Goal: Find specific page/section: Find specific page/section

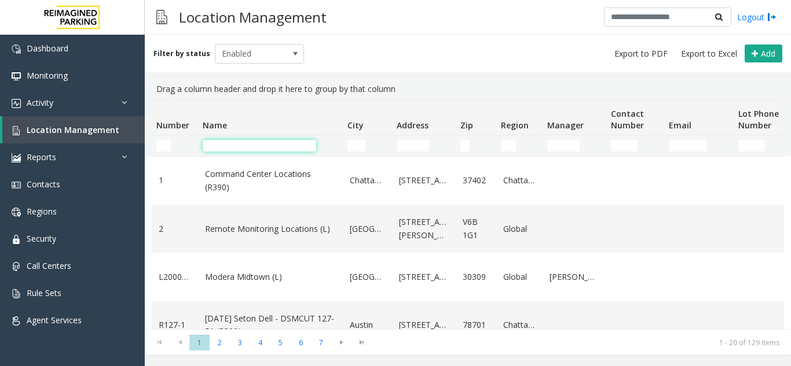
click at [214, 148] on input "Name Filter" at bounding box center [259, 146] width 113 height 12
type input "*"
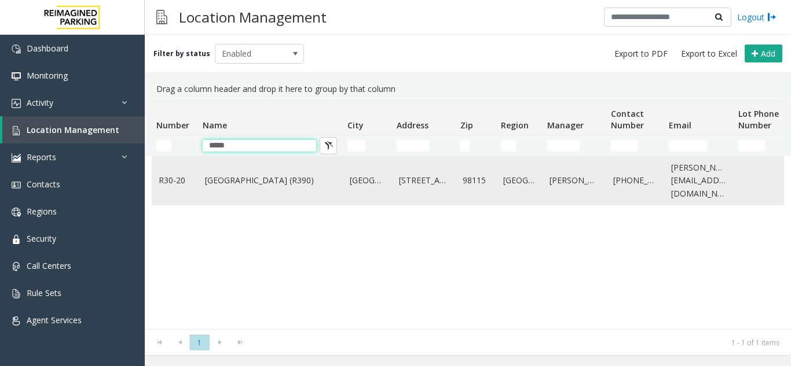
type input "*****"
click at [266, 172] on td "[GEOGRAPHIC_DATA] (R390)" at bounding box center [270, 181] width 145 height 48
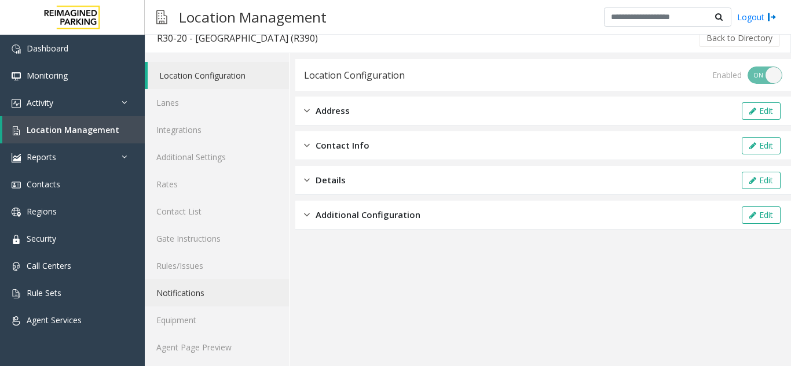
scroll to position [15, 0]
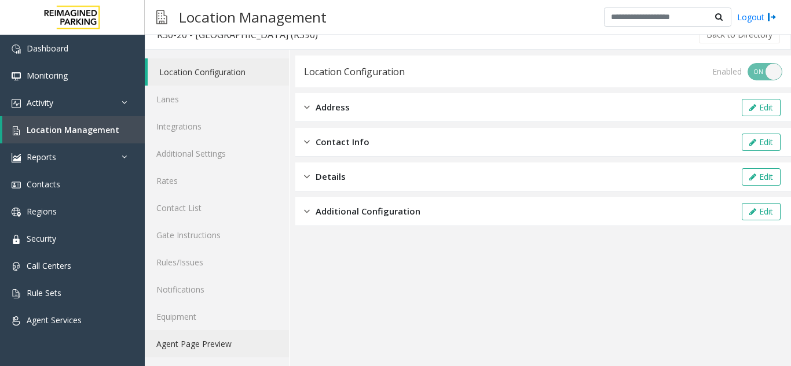
click at [201, 340] on link "Agent Page Preview" at bounding box center [217, 343] width 144 height 27
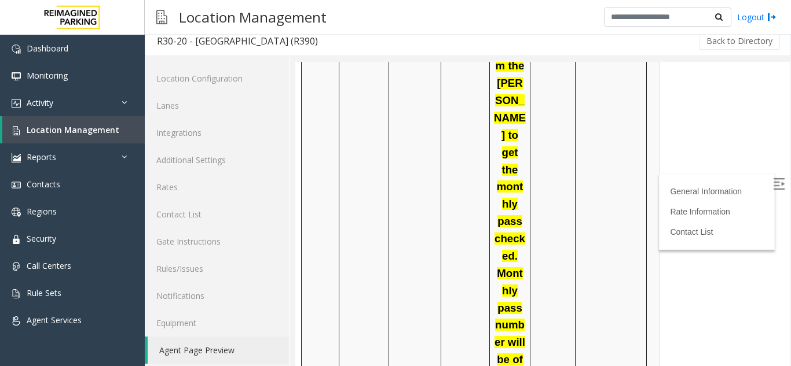
scroll to position [2758, 0]
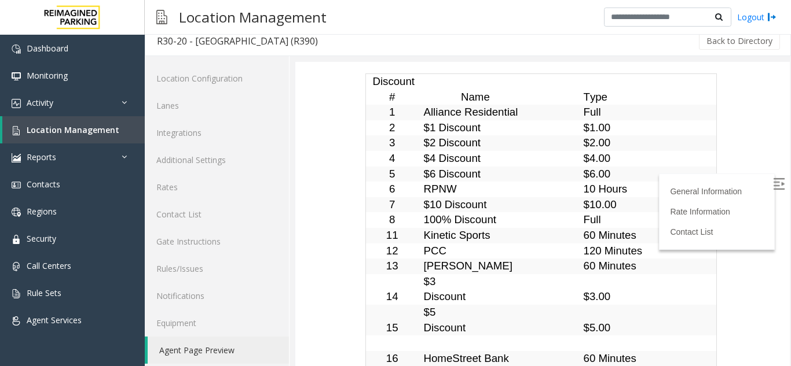
click at [773, 184] on img at bounding box center [779, 184] width 12 height 12
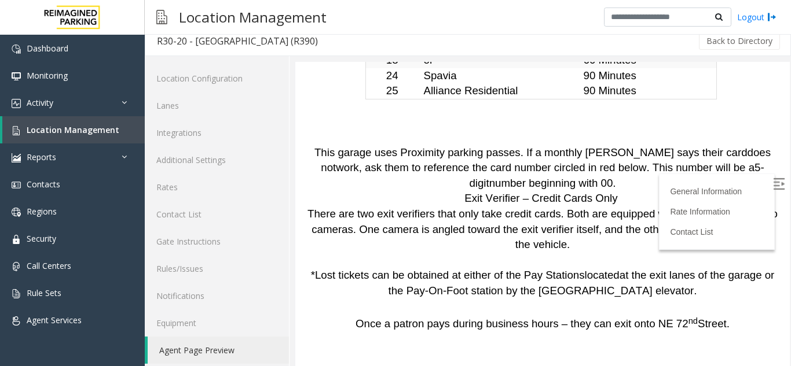
scroll to position [3069, 0]
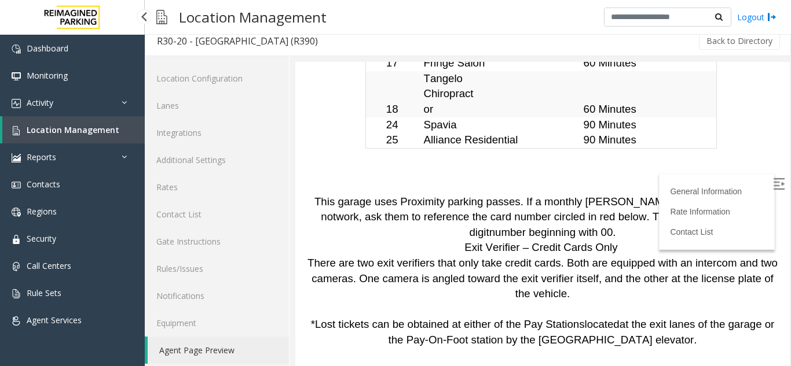
click at [54, 131] on span "Location Management" at bounding box center [73, 129] width 93 height 11
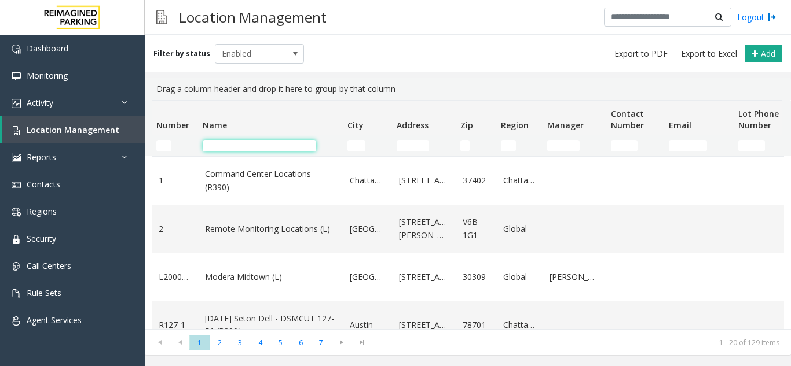
click at [240, 148] on input "Name Filter" at bounding box center [259, 146] width 113 height 12
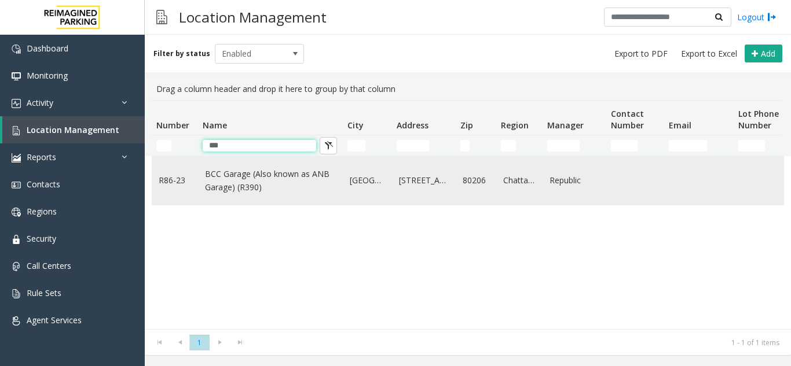
type input "***"
click at [247, 180] on link "BCC Garage (Also known as ANB Garage) (R390)" at bounding box center [270, 181] width 131 height 26
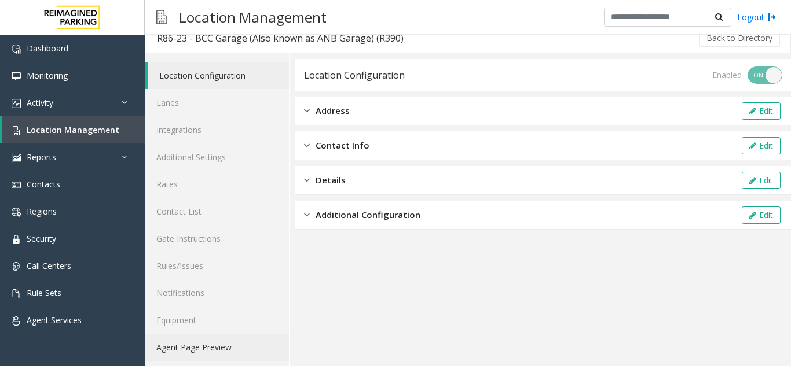
scroll to position [15, 0]
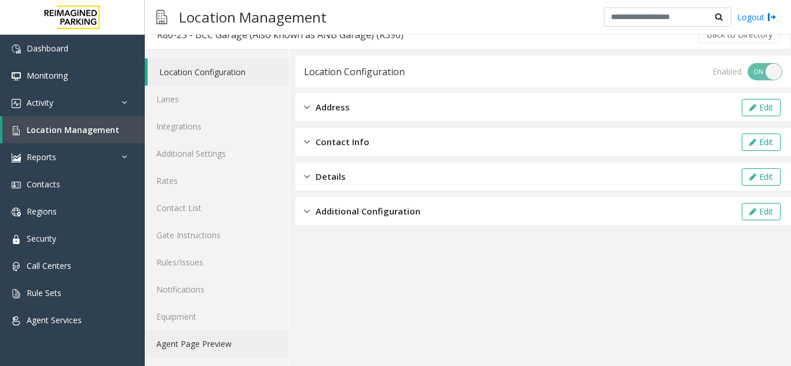
click at [211, 344] on link "Agent Page Preview" at bounding box center [217, 343] width 144 height 27
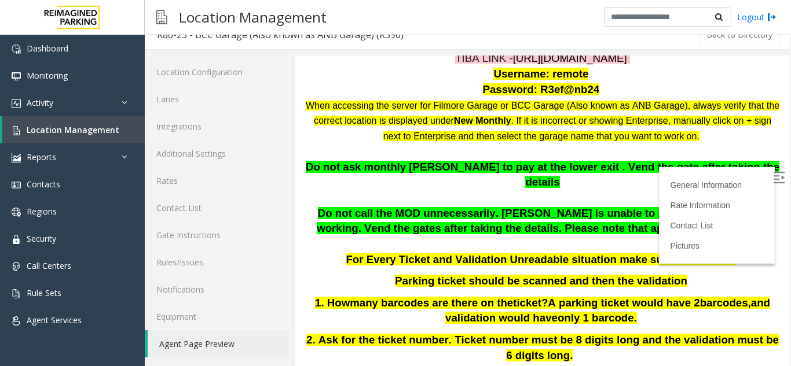
scroll to position [232, 0]
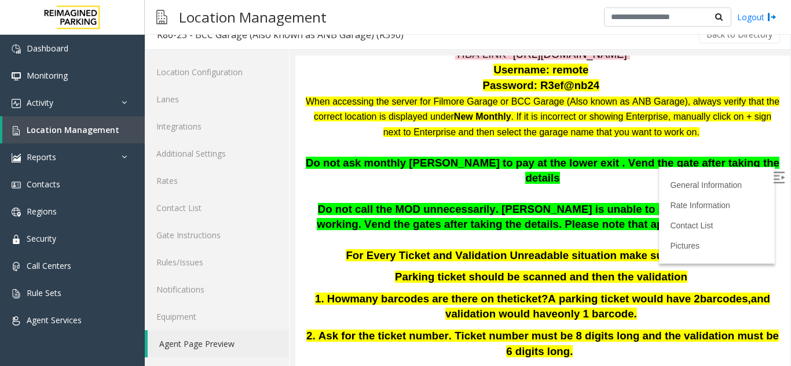
click at [773, 173] on img at bounding box center [779, 178] width 12 height 12
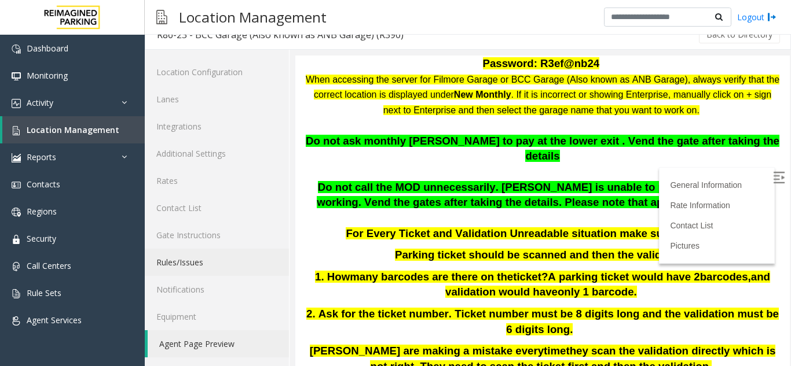
scroll to position [289, 0]
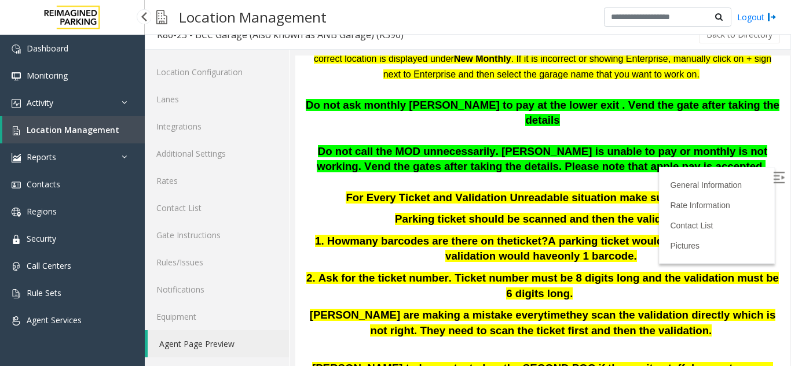
click at [73, 130] on span "Location Management" at bounding box center [73, 129] width 93 height 11
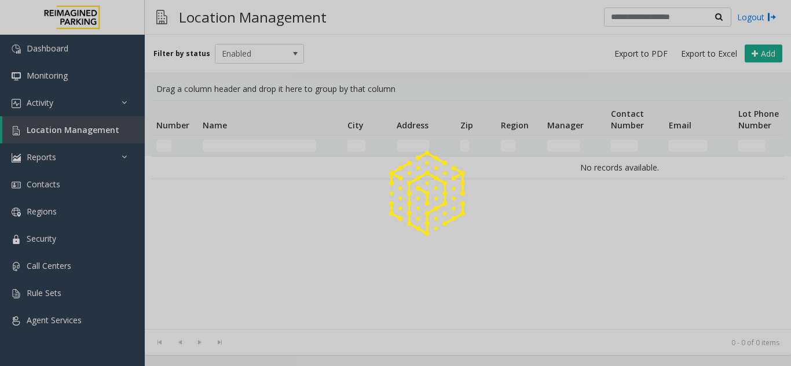
click at [252, 145] on div at bounding box center [395, 183] width 791 height 366
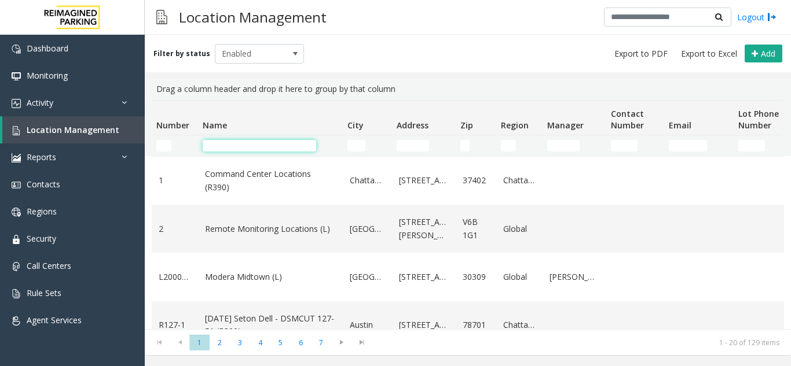
click at [239, 147] on input "Name Filter" at bounding box center [259, 146] width 113 height 12
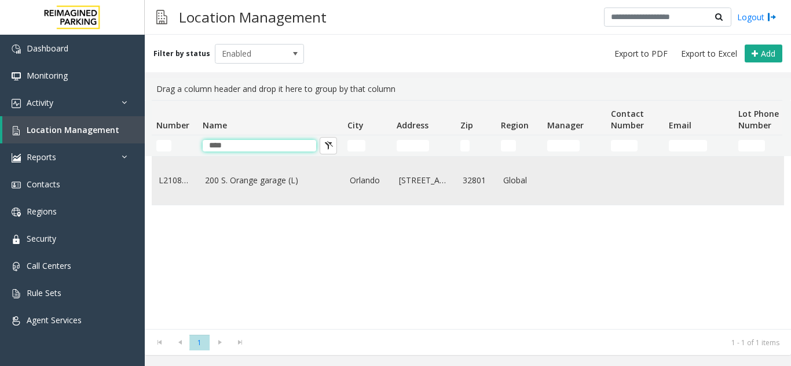
type input "****"
click at [213, 182] on link "200 S. Orange garage (L)" at bounding box center [270, 180] width 131 height 13
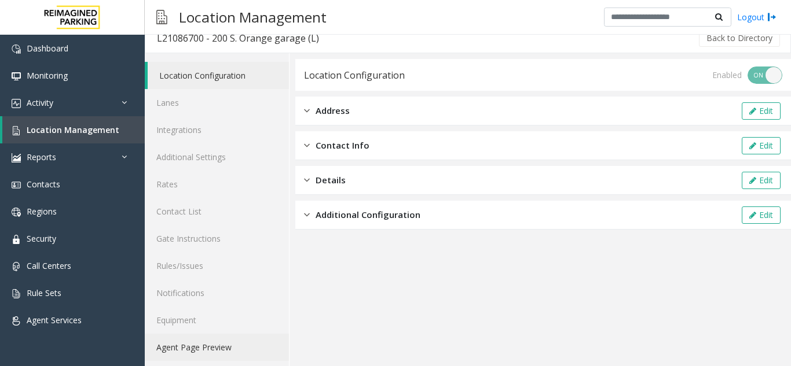
scroll to position [15, 0]
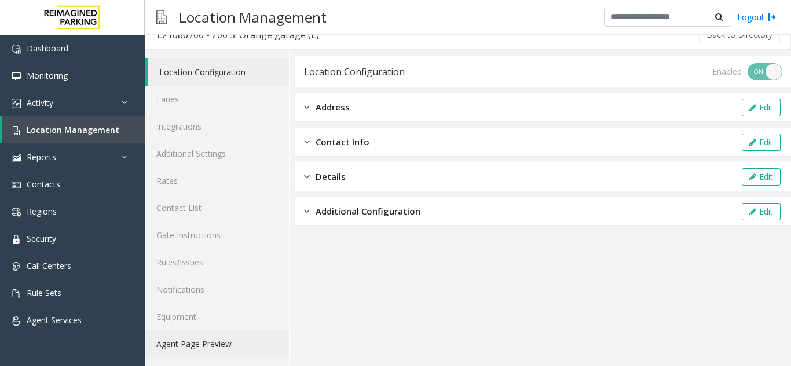
click at [223, 344] on link "Agent Page Preview" at bounding box center [217, 343] width 144 height 27
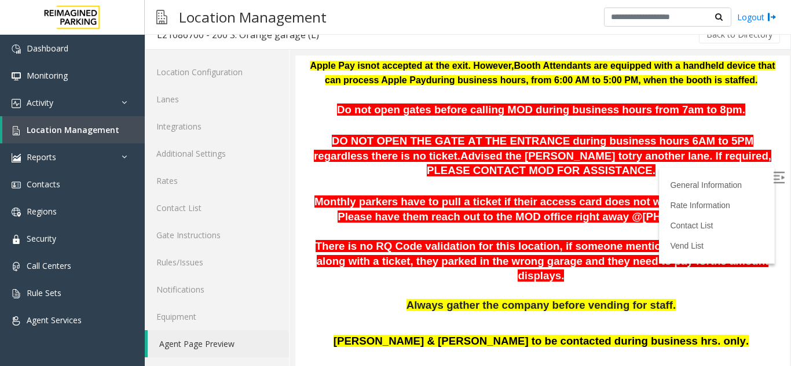
scroll to position [213, 0]
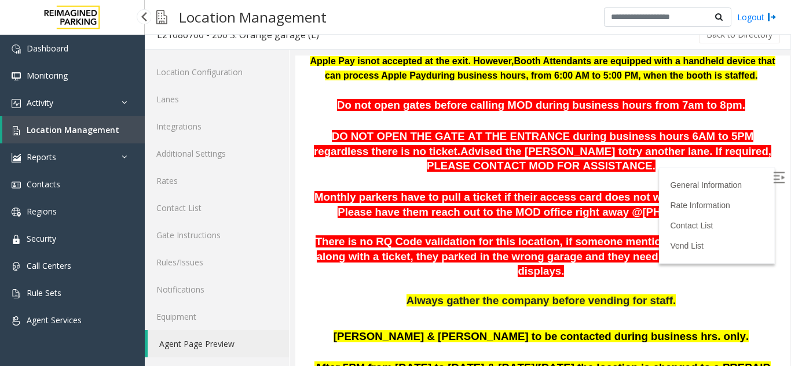
click at [83, 130] on span "Location Management" at bounding box center [73, 129] width 93 height 11
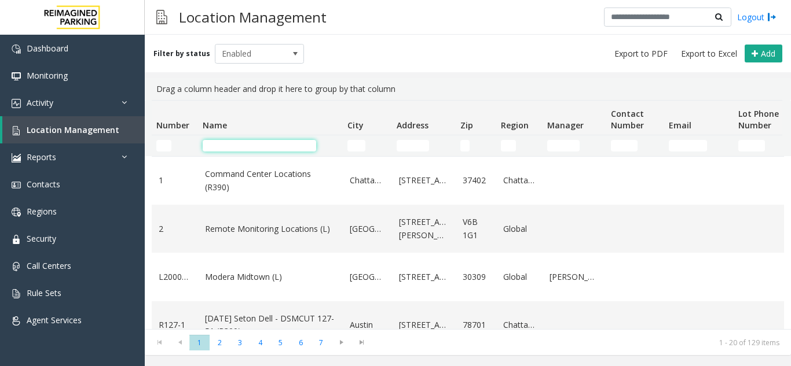
click at [224, 146] on input "Name Filter" at bounding box center [259, 146] width 113 height 12
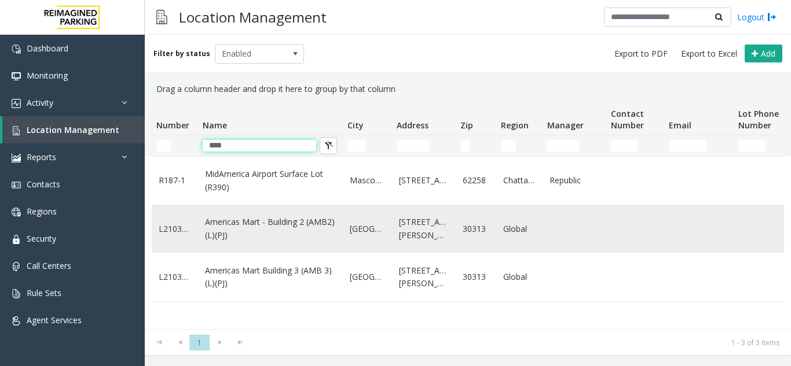
type input "****"
click at [249, 223] on link "Americas Mart - Building 2 (AMB2) (L)(PJ)" at bounding box center [270, 229] width 131 height 26
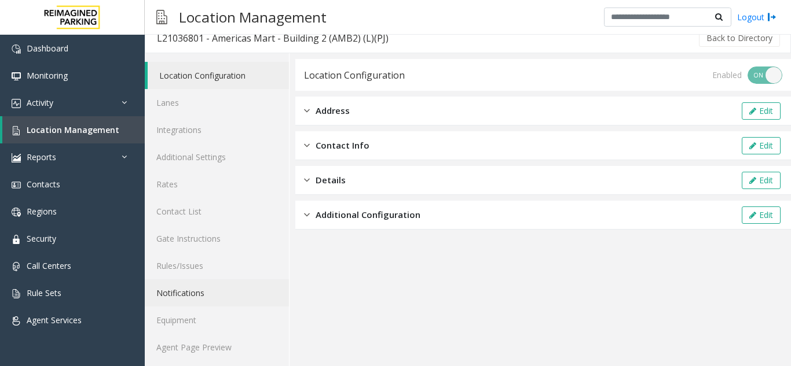
scroll to position [15, 0]
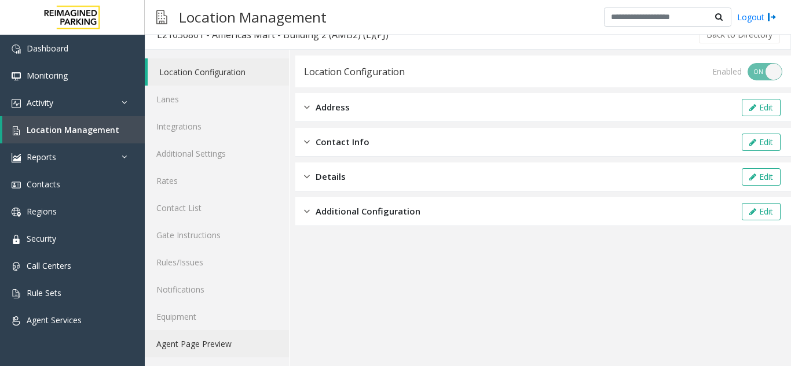
click at [192, 339] on link "Agent Page Preview" at bounding box center [217, 343] width 144 height 27
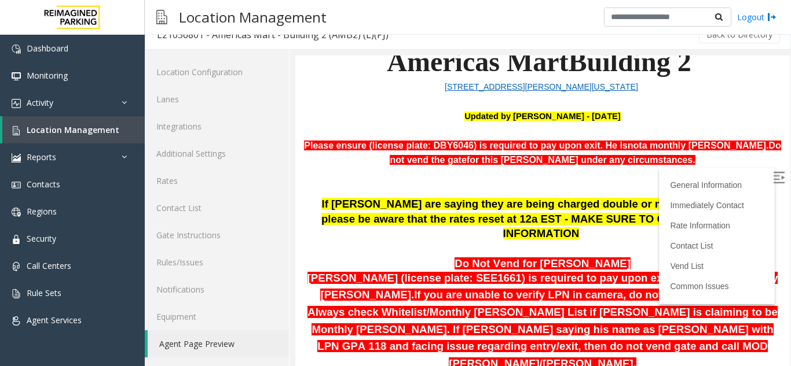
scroll to position [174, 0]
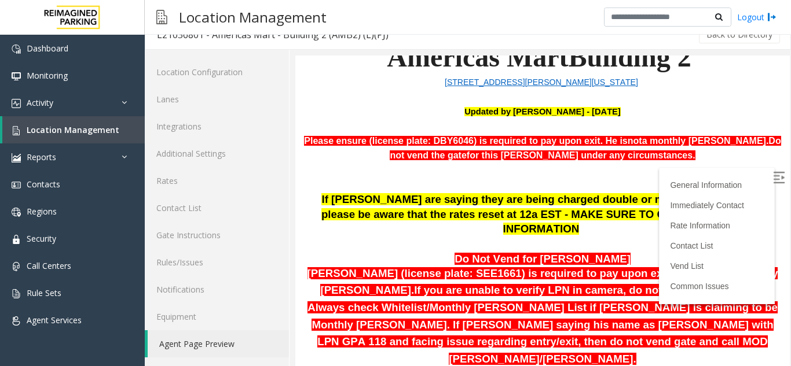
click at [447, 141] on span "Please ensure (license plate: DBY6046) is required to pay upon exit. He is" at bounding box center [465, 141] width 323 height 10
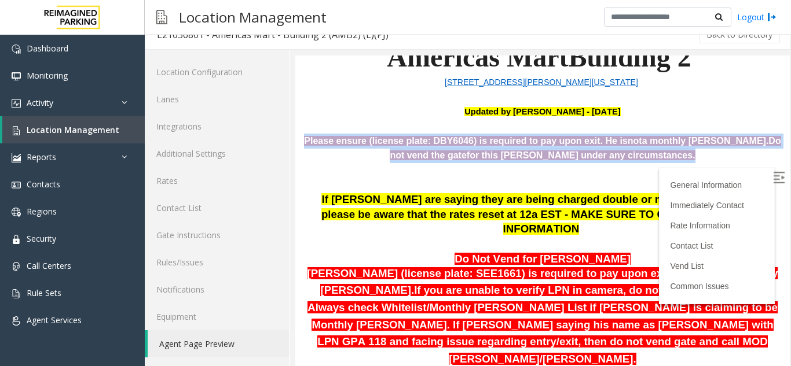
click at [447, 141] on span "Please ensure (license plate: DBY6046) is required to pay upon exit. He is" at bounding box center [465, 141] width 323 height 10
click at [446, 141] on span "Please ensure (license plate: DBY6046) is required to pay upon exit. He is" at bounding box center [465, 141] width 323 height 10
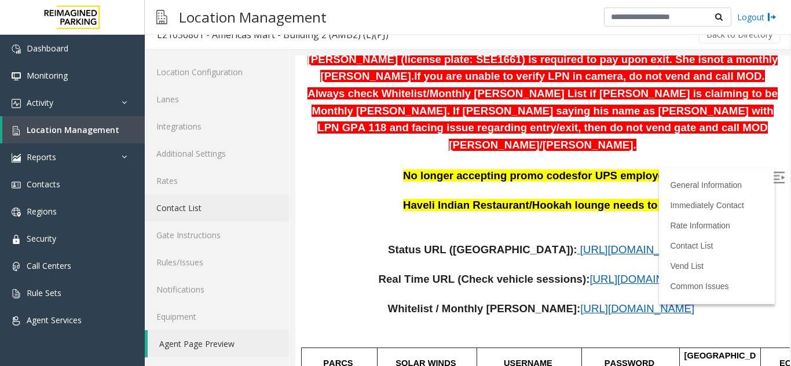
scroll to position [405, 0]
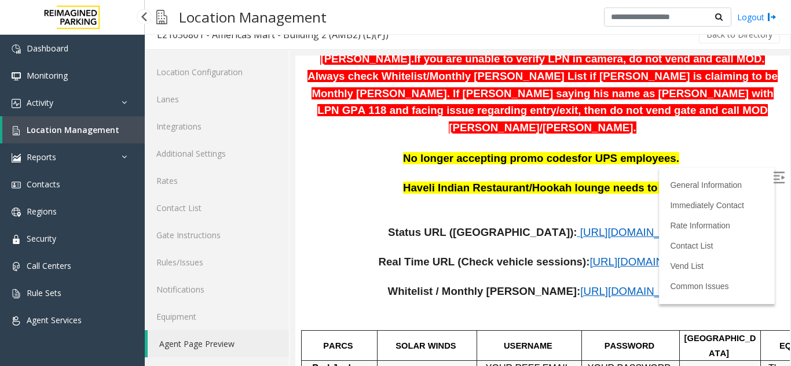
click at [62, 131] on span "Location Management" at bounding box center [73, 129] width 93 height 11
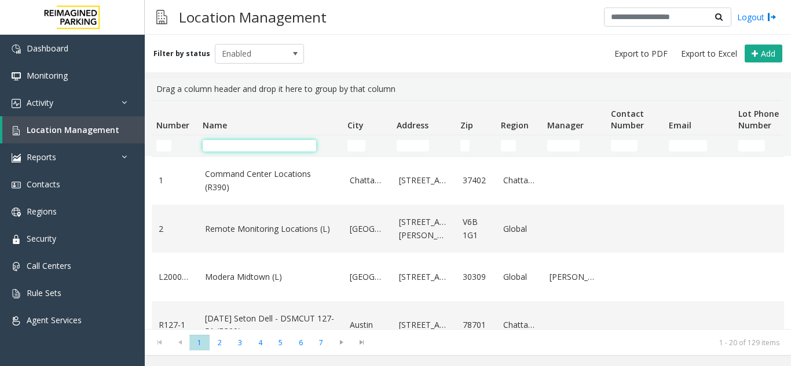
click at [222, 142] on input "Name Filter" at bounding box center [259, 146] width 113 height 12
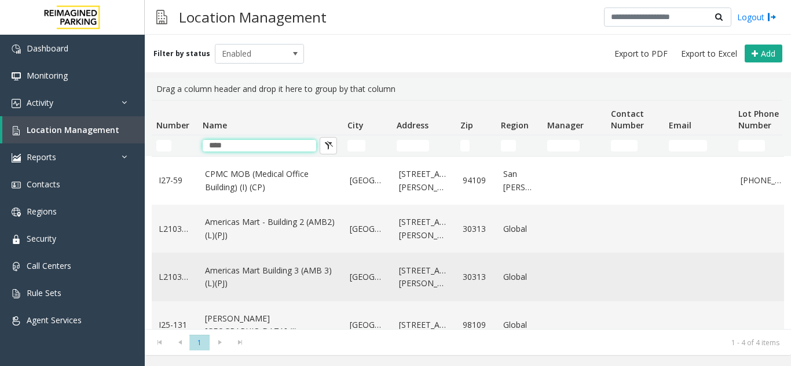
type input "****"
click at [262, 268] on link "Americas Mart Building 3 (AMB 3) (L)(PJ)" at bounding box center [270, 278] width 131 height 26
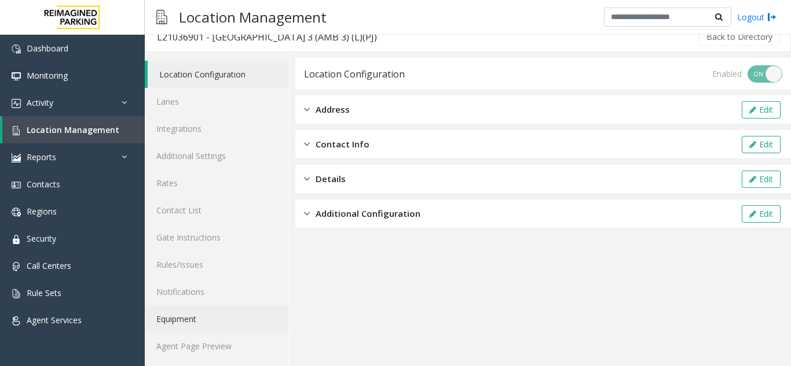
scroll to position [15, 0]
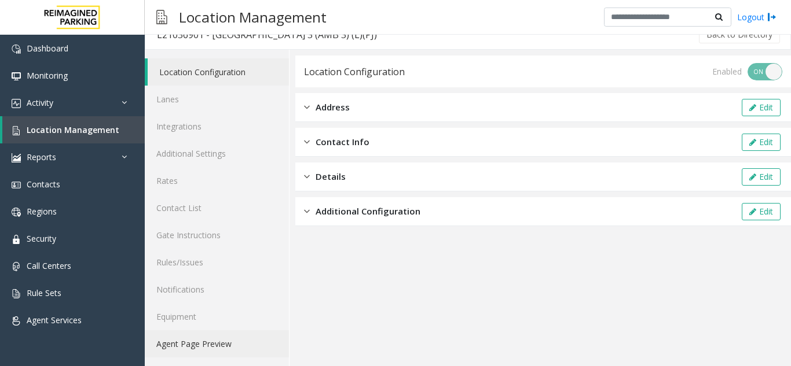
click at [216, 340] on link "Agent Page Preview" at bounding box center [217, 343] width 144 height 27
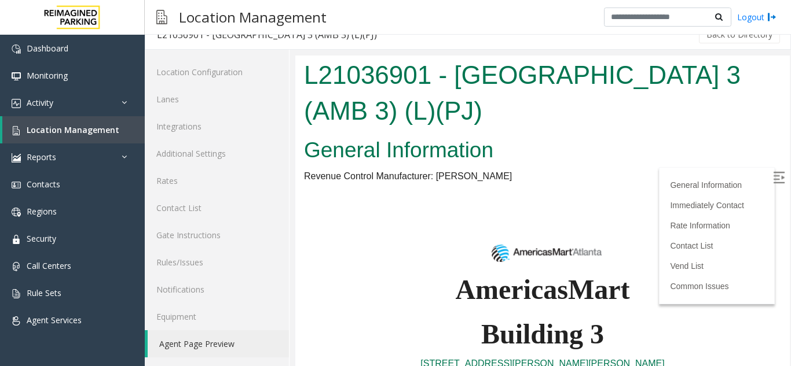
click at [394, 227] on p at bounding box center [542, 247] width 477 height 42
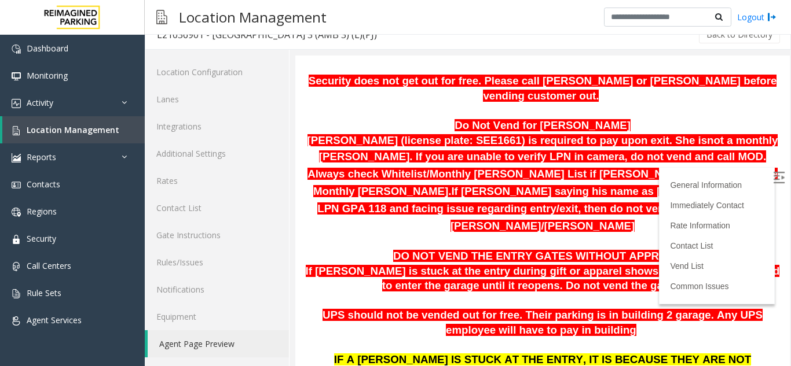
click at [773, 175] on img at bounding box center [779, 178] width 12 height 12
click at [71, 130] on span "Location Management" at bounding box center [73, 129] width 93 height 11
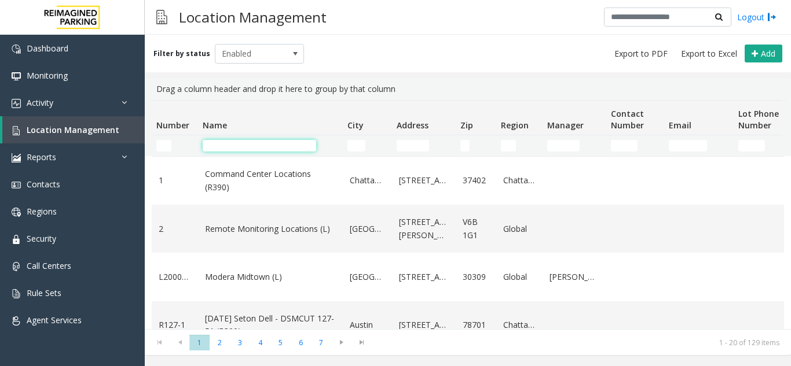
click at [219, 149] on input "Name Filter" at bounding box center [259, 146] width 113 height 12
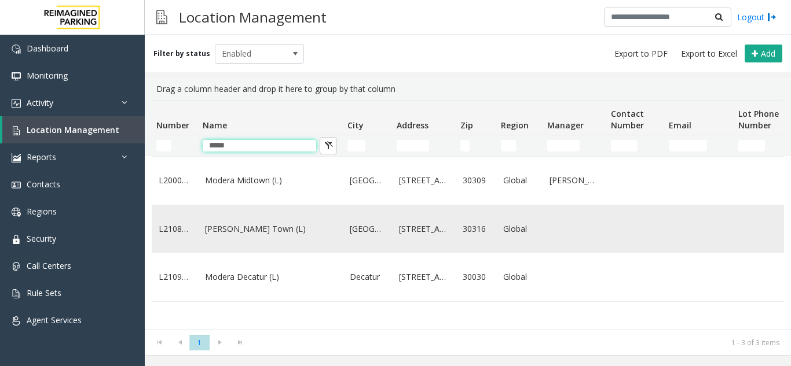
type input "*****"
click at [220, 235] on link "[PERSON_NAME] Town (L)" at bounding box center [270, 229] width 131 height 13
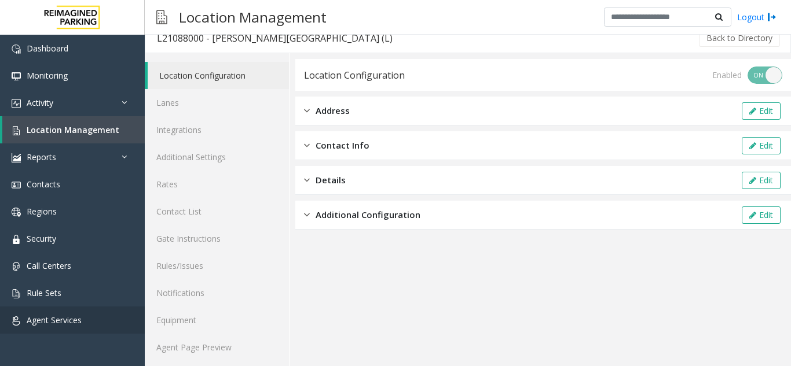
scroll to position [15, 0]
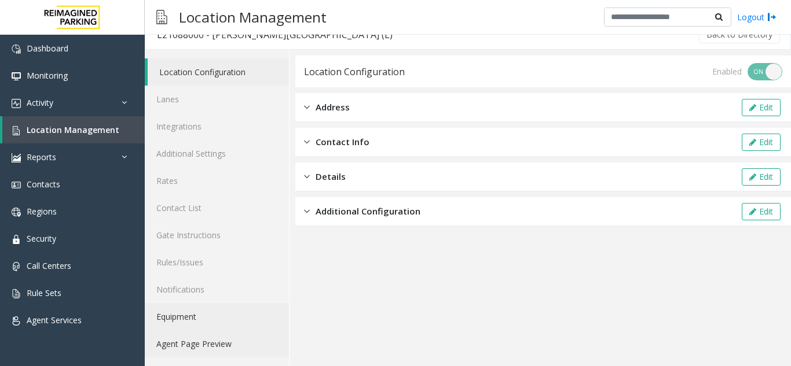
drag, startPoint x: 188, startPoint y: 349, endPoint x: 273, endPoint y: 321, distance: 89.5
click at [190, 348] on link "Agent Page Preview" at bounding box center [217, 343] width 144 height 27
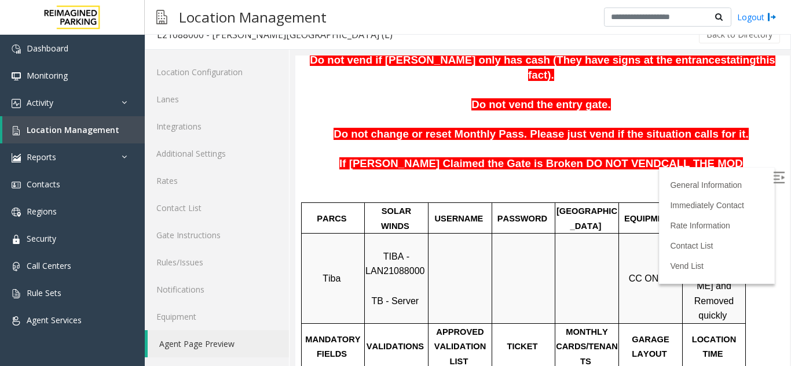
scroll to position [232, 0]
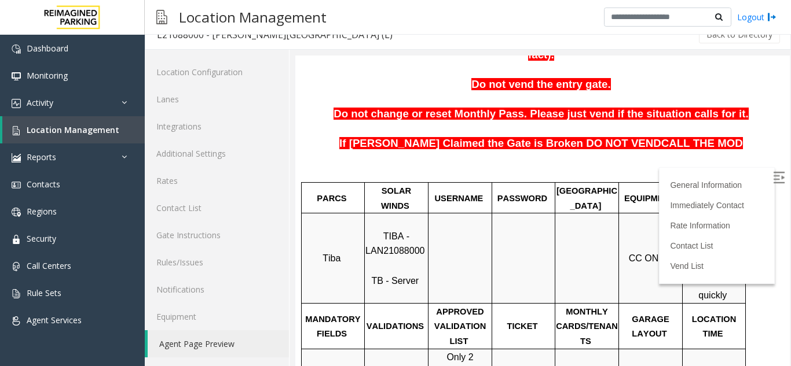
click at [524, 137] on span "If [PERSON_NAME] Claimed the Gate is Broken DO NOT VEND" at bounding box center [500, 143] width 322 height 12
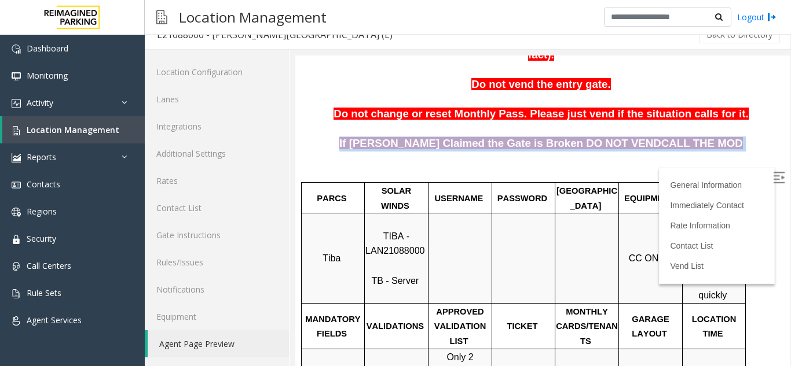
click at [524, 137] on span "If [PERSON_NAME] Claimed the Gate is Broken DO NOT VEND" at bounding box center [500, 143] width 322 height 12
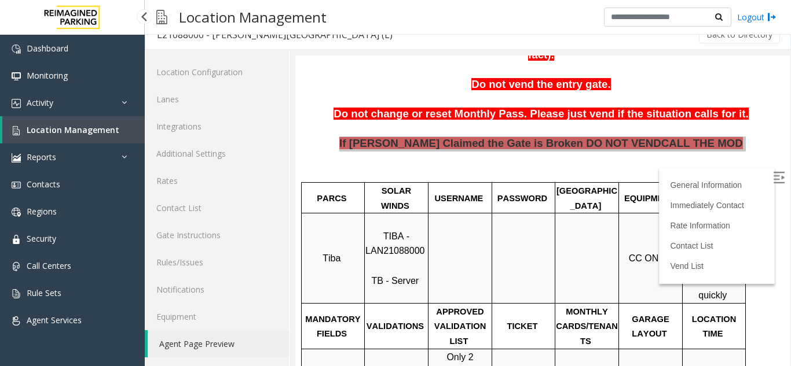
click at [70, 127] on span "Location Management" at bounding box center [73, 129] width 93 height 11
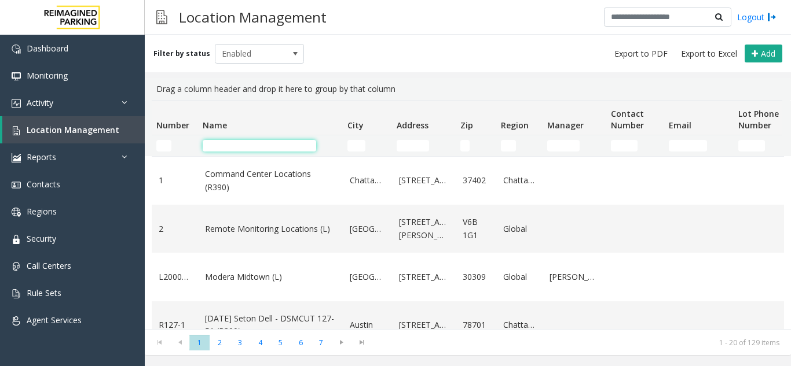
click at [231, 146] on input "Name Filter" at bounding box center [259, 146] width 113 height 12
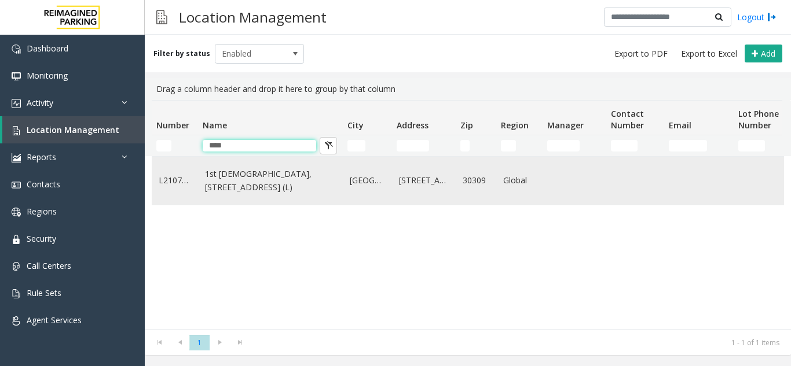
type input "****"
click at [249, 182] on link "1st [DEMOGRAPHIC_DATA], [STREET_ADDRESS] (L)" at bounding box center [270, 181] width 131 height 26
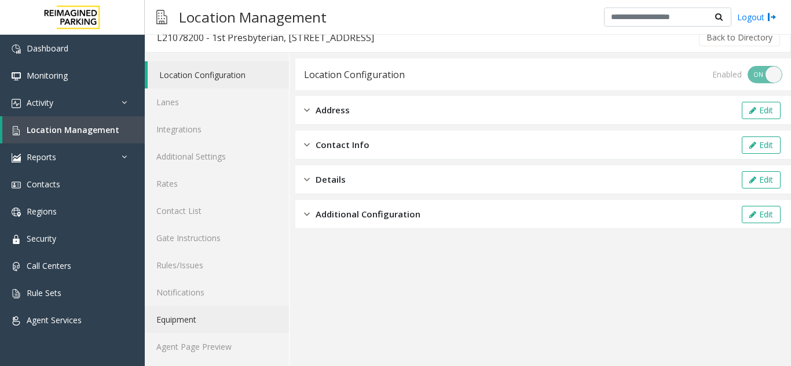
scroll to position [15, 0]
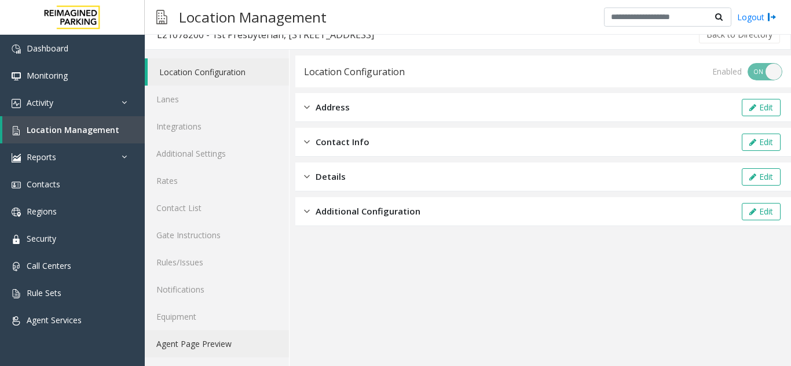
click at [221, 351] on link "Agent Page Preview" at bounding box center [217, 343] width 144 height 27
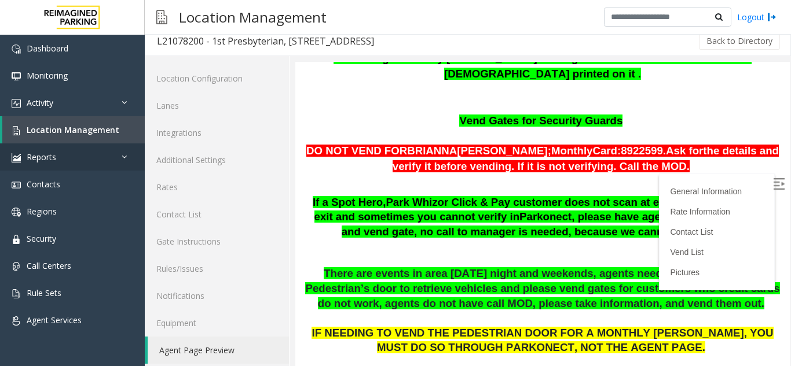
scroll to position [637, 0]
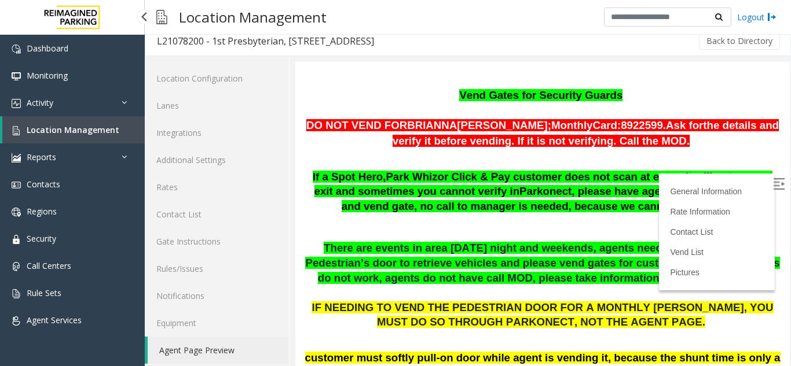
click at [42, 127] on span "Location Management" at bounding box center [73, 129] width 93 height 11
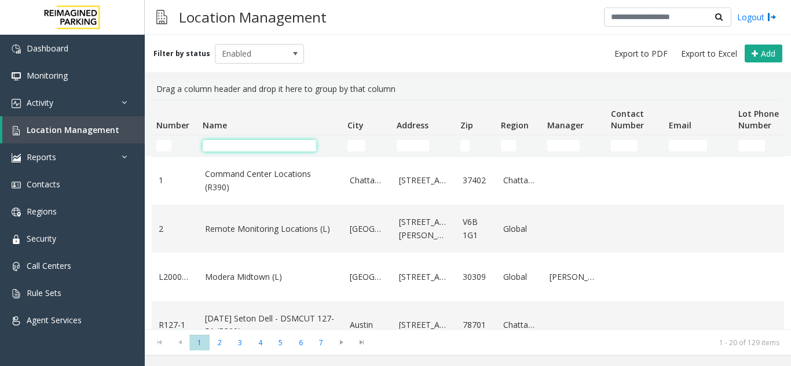
click at [247, 142] on input "Name Filter" at bounding box center [259, 146] width 113 height 12
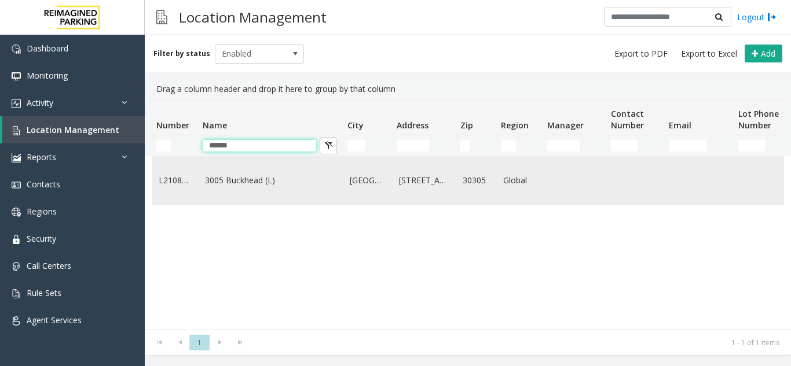
type input "******"
click at [256, 176] on td "3005 Buckhead (L)" at bounding box center [270, 181] width 145 height 48
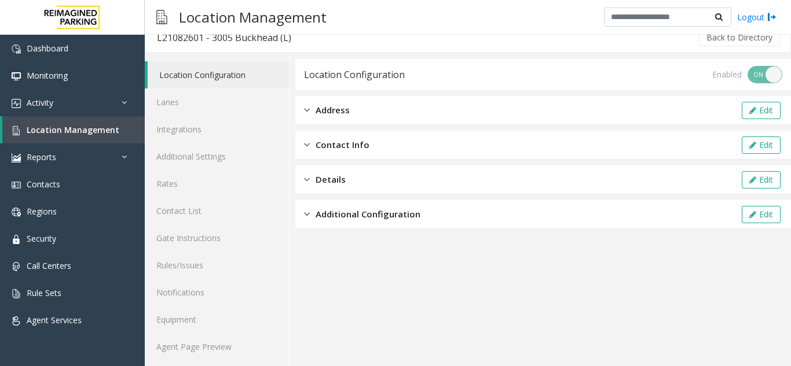
scroll to position [15, 0]
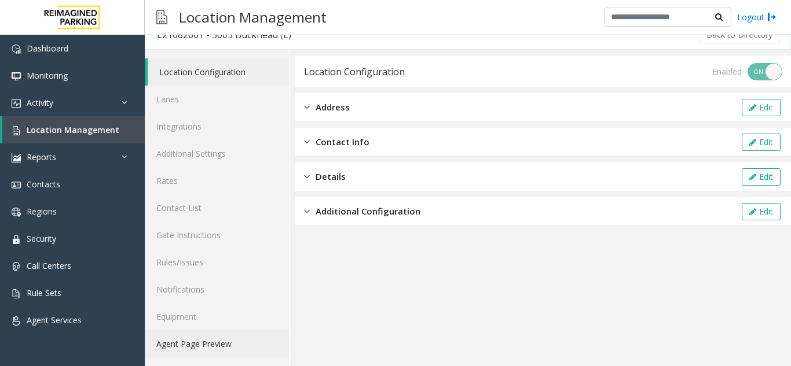
drag, startPoint x: 230, startPoint y: 339, endPoint x: 241, endPoint y: 333, distance: 12.2
click at [231, 339] on link "Agent Page Preview" at bounding box center [217, 343] width 144 height 27
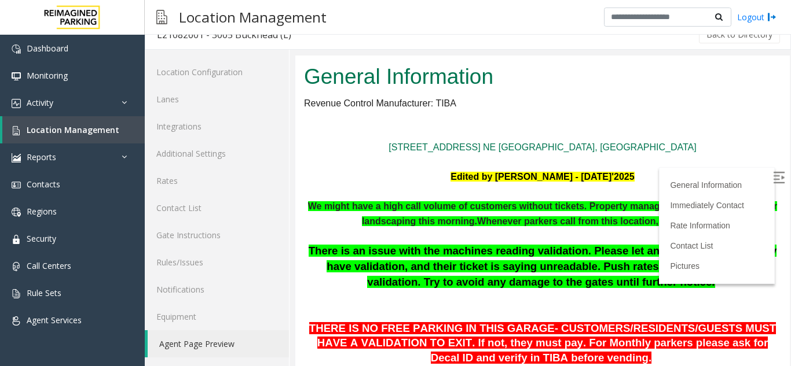
scroll to position [116, 0]
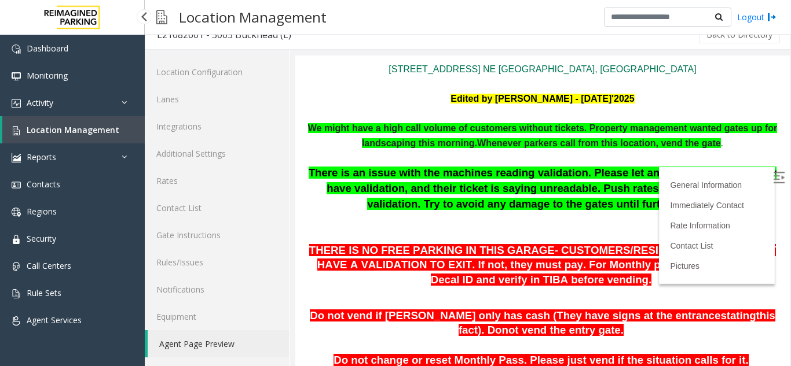
click at [773, 173] on img at bounding box center [779, 178] width 12 height 12
click at [76, 123] on link "Location Management" at bounding box center [73, 129] width 142 height 27
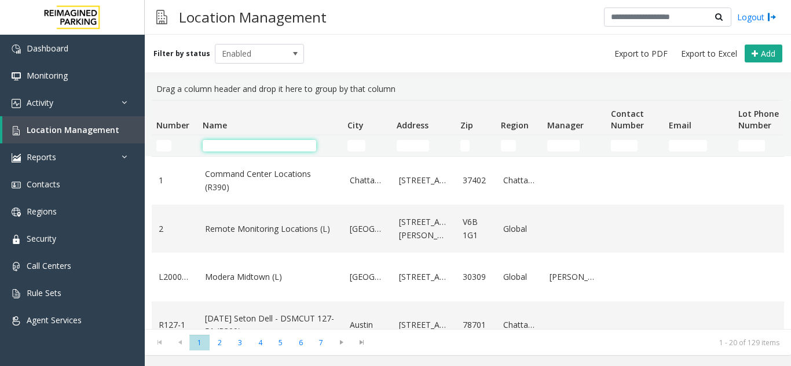
click at [225, 151] on input "Name Filter" at bounding box center [259, 146] width 113 height 12
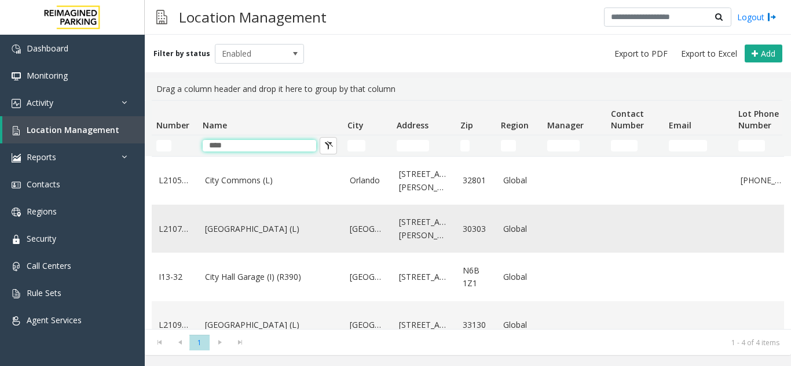
type input "****"
click at [215, 227] on link "[GEOGRAPHIC_DATA] (L)" at bounding box center [270, 229] width 131 height 13
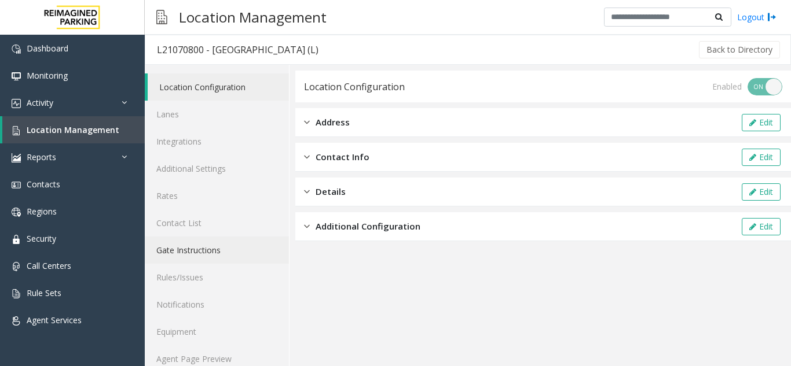
scroll to position [15, 0]
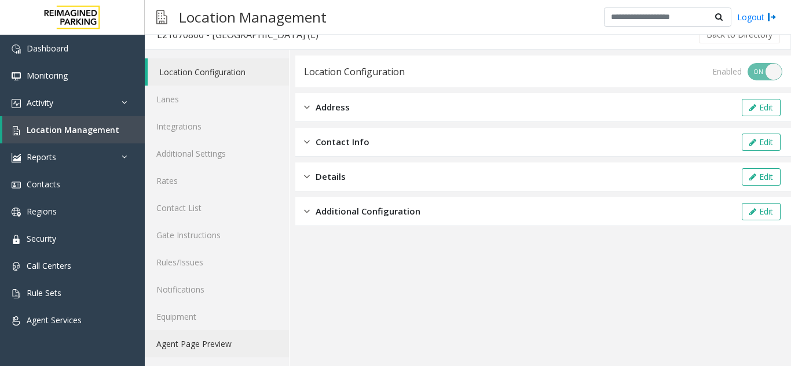
click at [205, 339] on link "Agent Page Preview" at bounding box center [217, 343] width 144 height 27
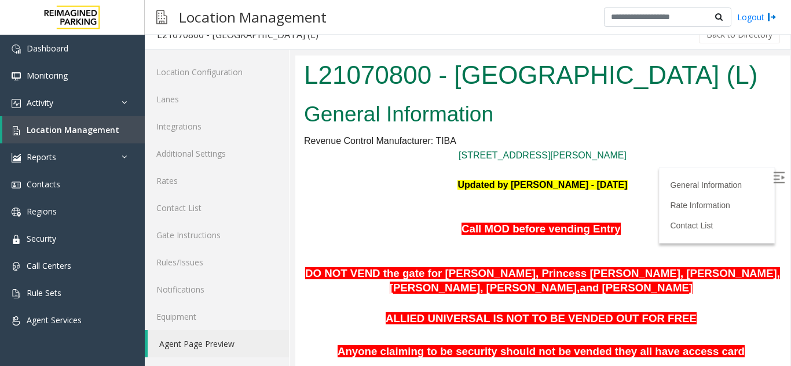
scroll to position [174, 0]
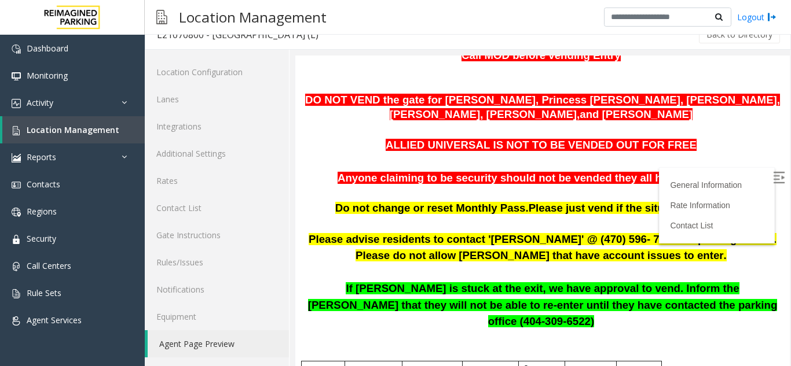
click at [771, 179] on label at bounding box center [779, 179] width 17 height 17
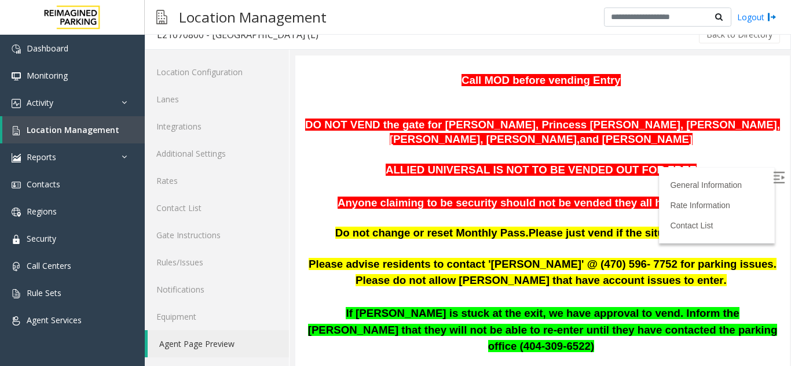
scroll to position [168, 0]
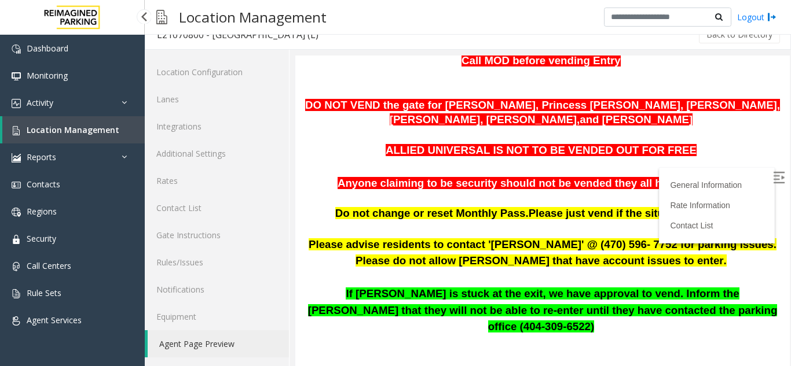
click at [64, 127] on span "Location Management" at bounding box center [73, 129] width 93 height 11
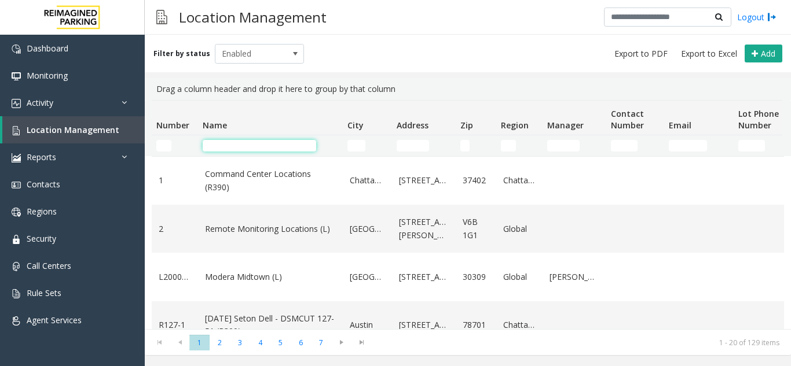
click at [248, 148] on input "Name Filter" at bounding box center [259, 146] width 113 height 12
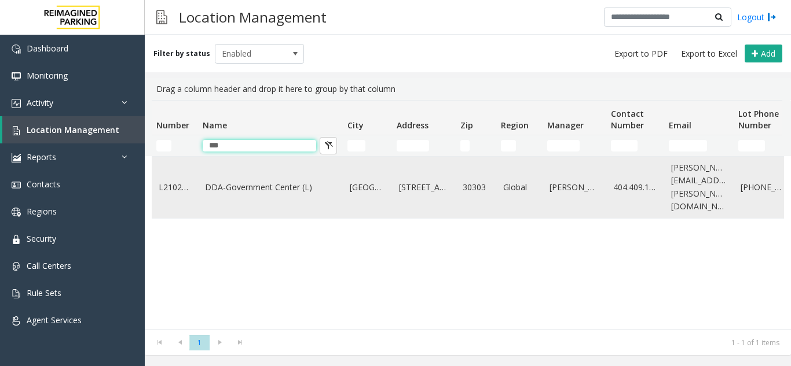
type input "***"
click at [219, 186] on link "DDA-Government Center (L)" at bounding box center [270, 187] width 131 height 13
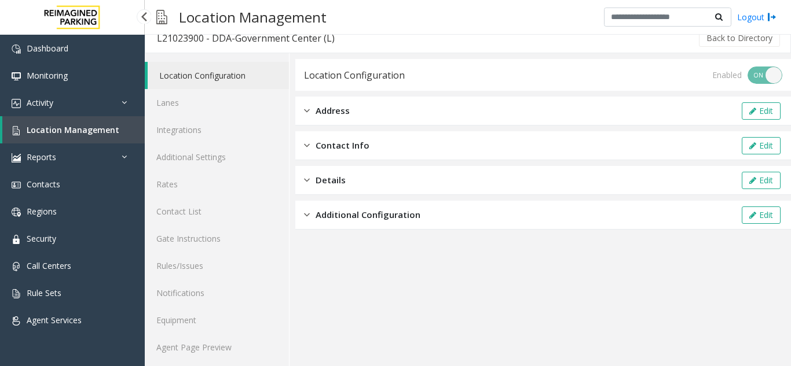
scroll to position [15, 0]
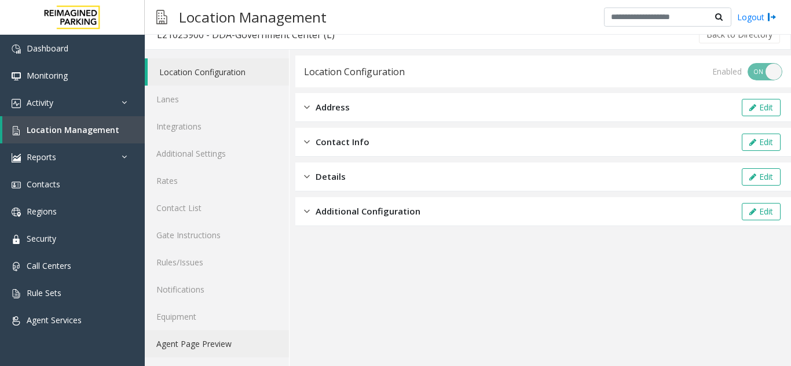
click at [203, 337] on link "Agent Page Preview" at bounding box center [217, 343] width 144 height 27
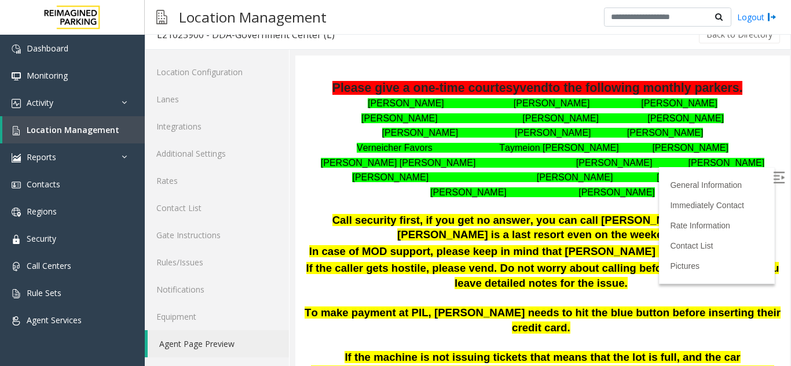
scroll to position [232, 0]
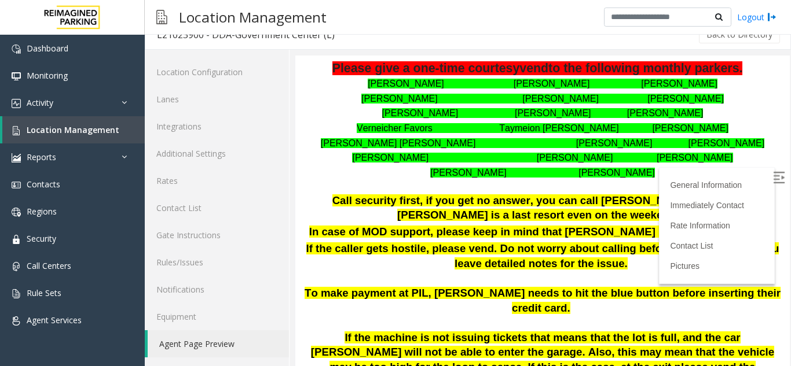
click at [773, 173] on img at bounding box center [779, 178] width 12 height 12
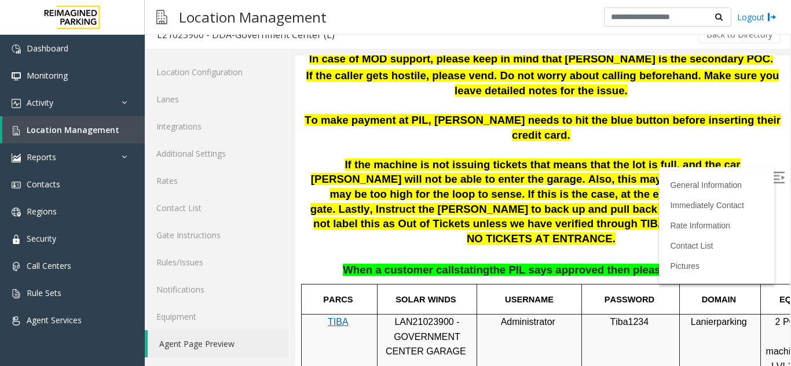
scroll to position [405, 0]
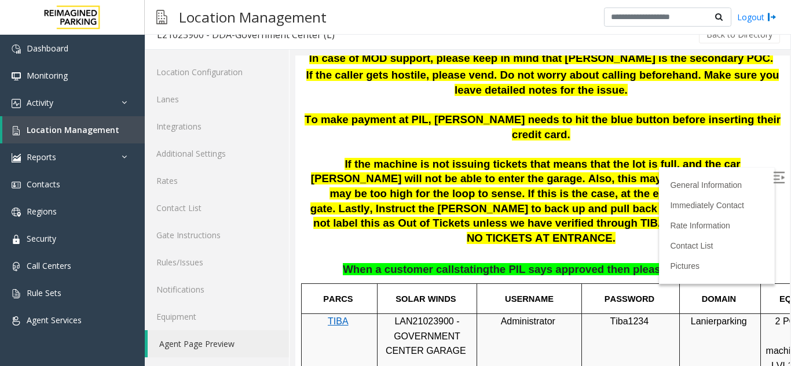
click at [203, 341] on link "Agent Page Preview" at bounding box center [218, 343] width 141 height 27
click at [76, 130] on span "Location Management" at bounding box center [73, 129] width 93 height 11
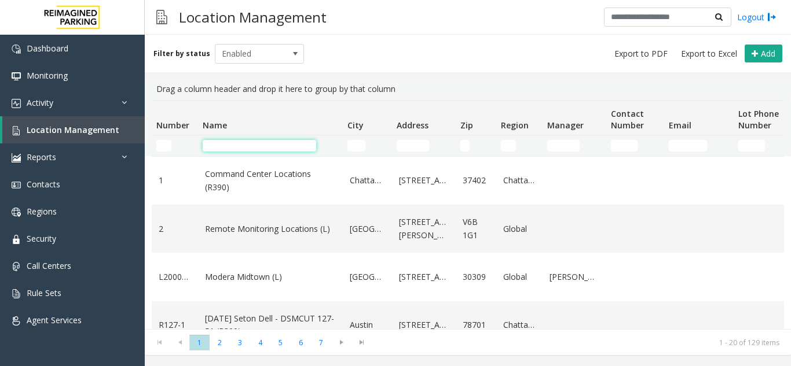
click at [241, 148] on input "Name Filter" at bounding box center [259, 146] width 113 height 12
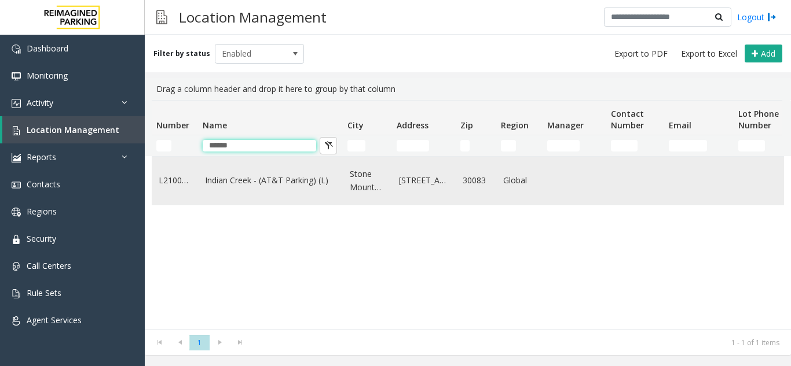
type input "******"
click at [229, 179] on link "Indian Creek - (AT&T Parking) (L)" at bounding box center [270, 180] width 131 height 13
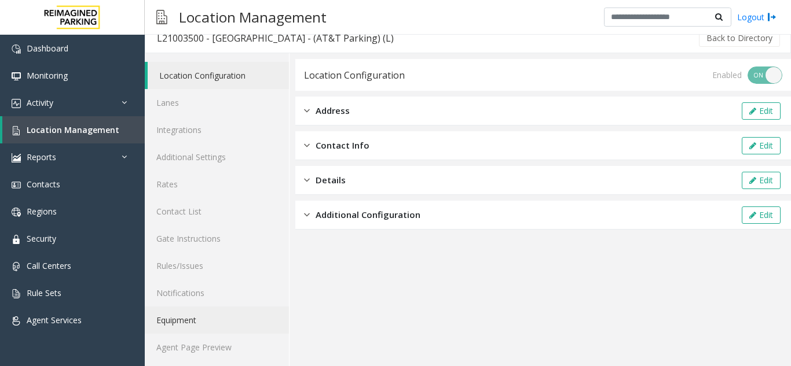
scroll to position [15, 0]
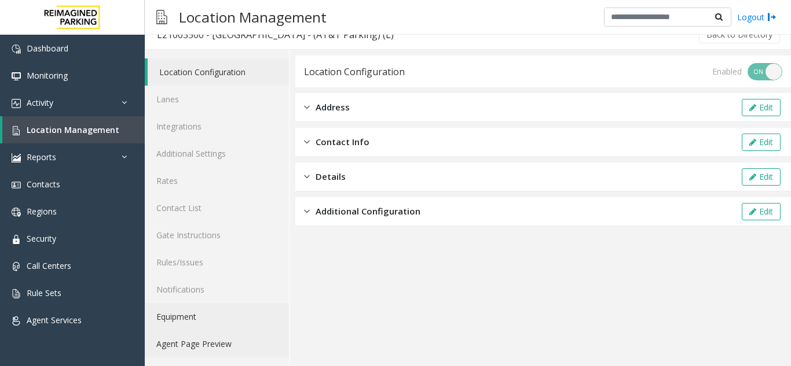
drag, startPoint x: 192, startPoint y: 346, endPoint x: 215, endPoint y: 321, distance: 34.0
click at [193, 344] on link "Agent Page Preview" at bounding box center [217, 343] width 144 height 27
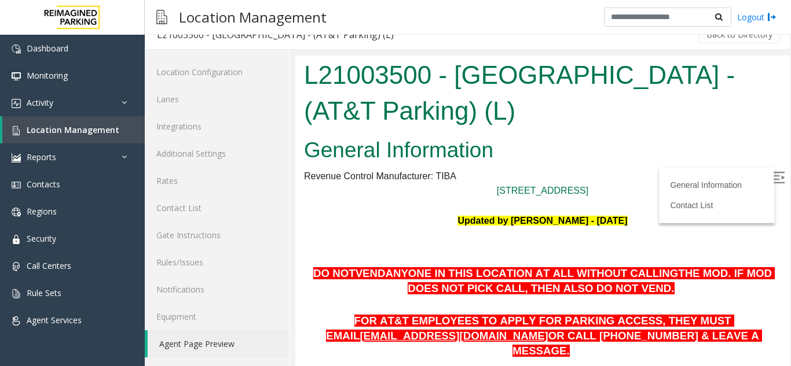
scroll to position [174, 0]
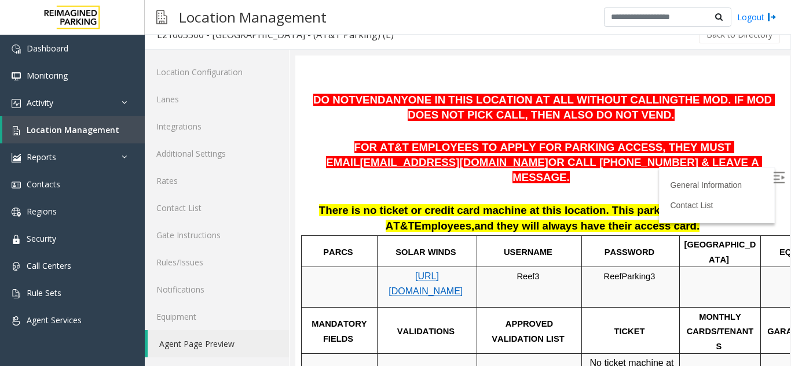
click at [771, 184] on label at bounding box center [779, 179] width 17 height 17
